Goal: Find specific page/section: Find specific page/section

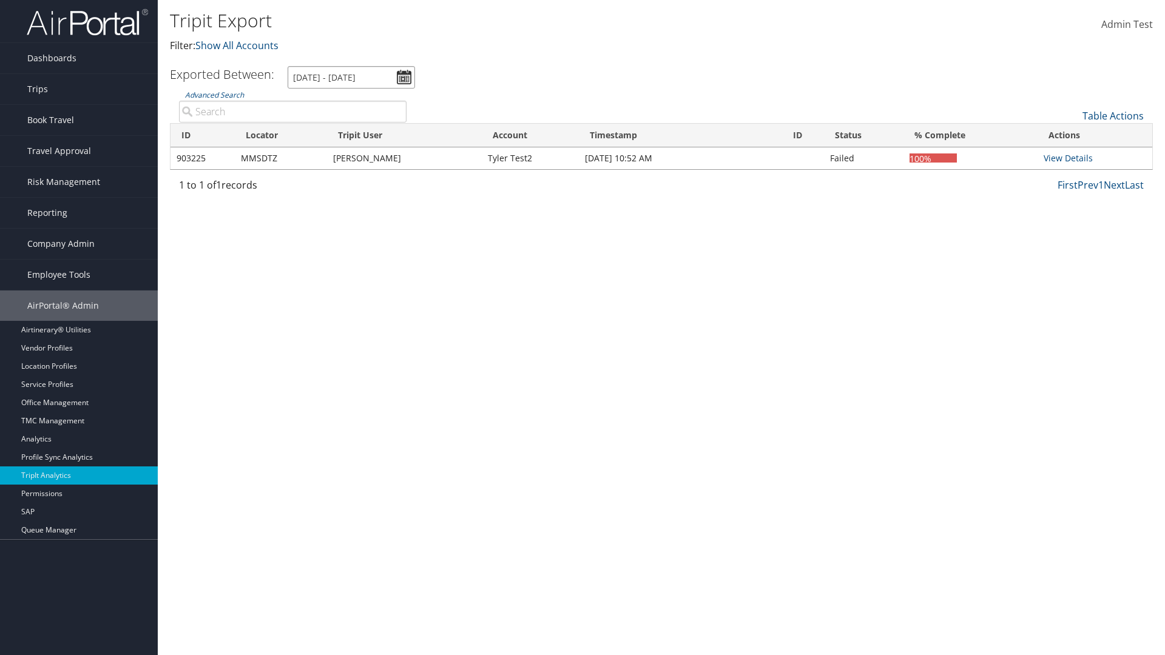
click at [351, 77] on input "[DATE] - [DATE]" at bounding box center [351, 77] width 127 height 22
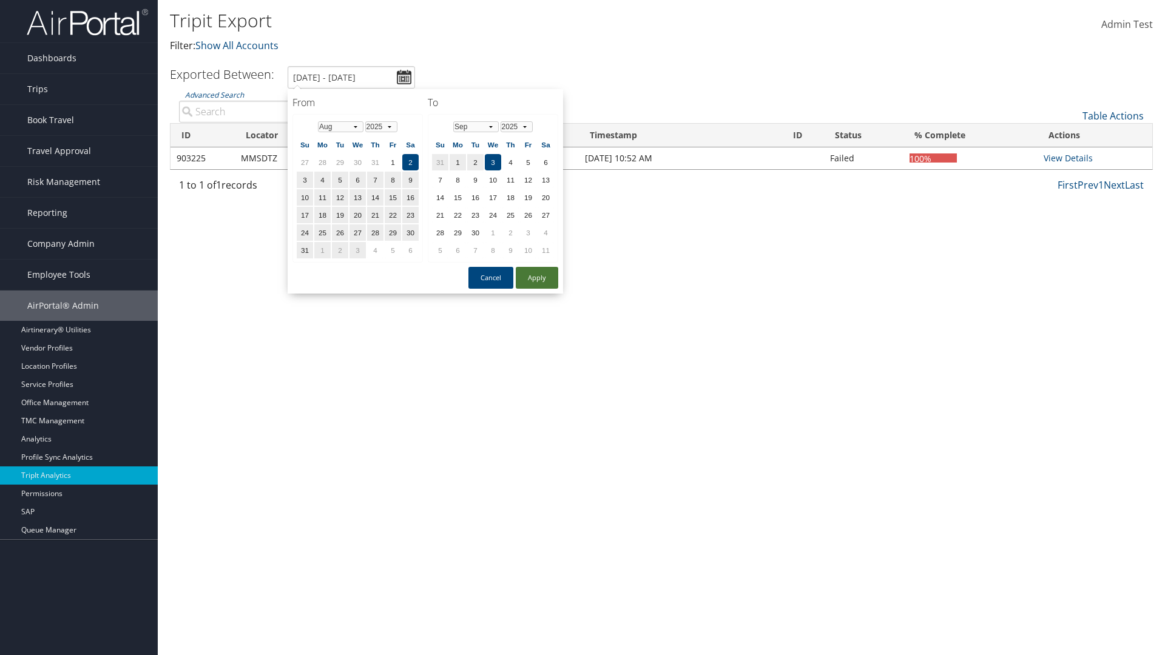
click at [537, 277] on button "Apply" at bounding box center [537, 278] width 42 height 22
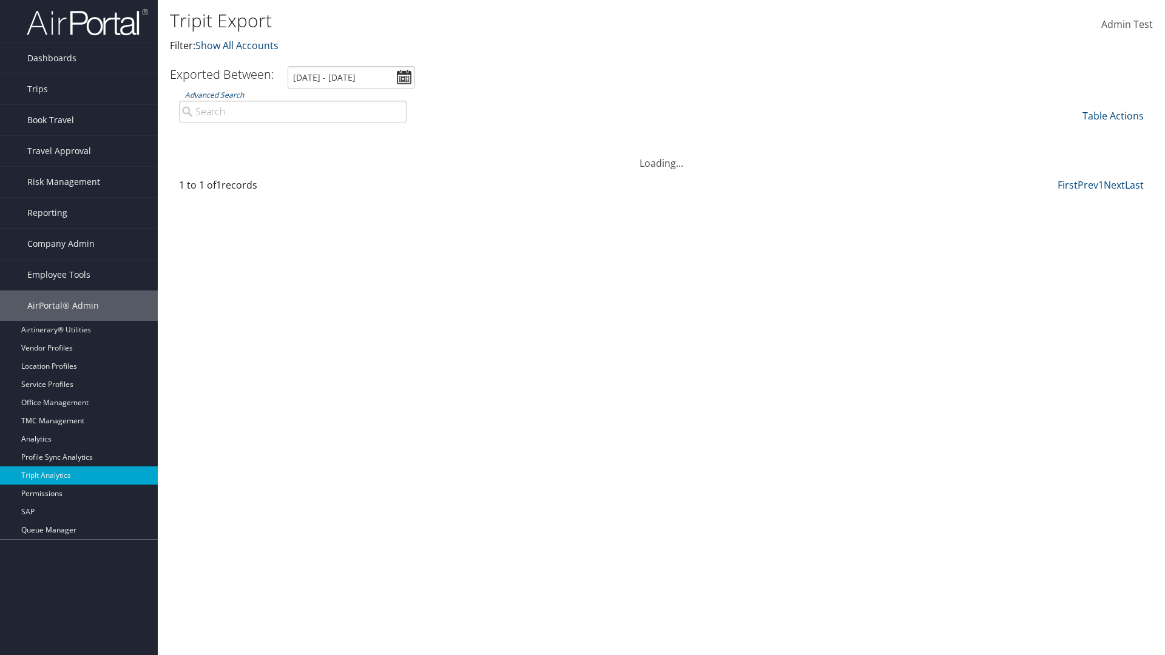
type input "[DATE] - [DATE]"
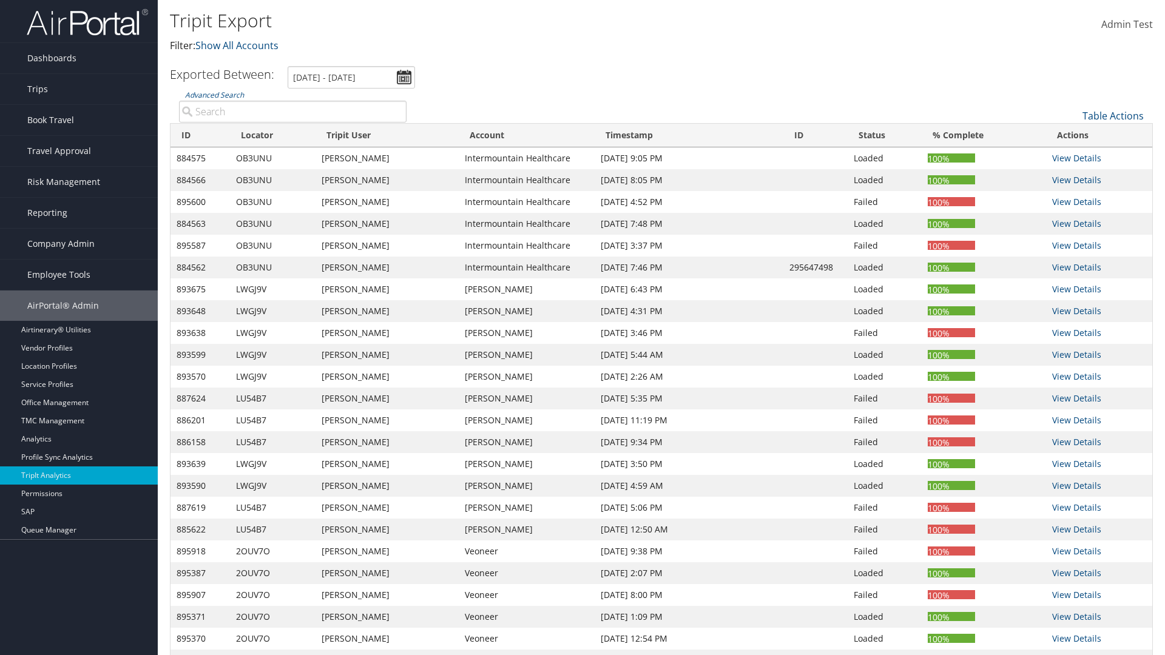
click at [292, 112] on input "Advanced Search" at bounding box center [292, 112] width 227 height 22
type input "4AGINM"
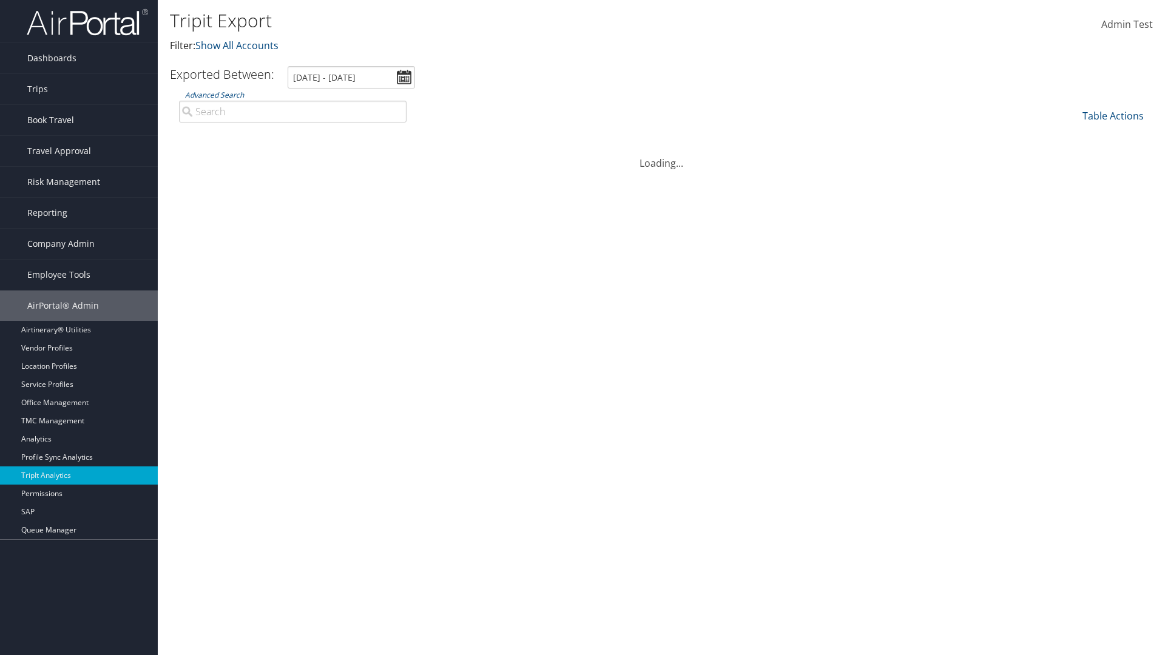
click at [292, 112] on input "Advanced Search" at bounding box center [292, 112] width 227 height 22
type input "[PERSON_NAME]"
click at [292, 112] on input "Advanced Search" at bounding box center [292, 112] width 227 height 22
type input "[PERSON_NAME]"
click at [292, 112] on input "Advanced Search" at bounding box center [292, 112] width 227 height 22
